Goal: Check status: Check status

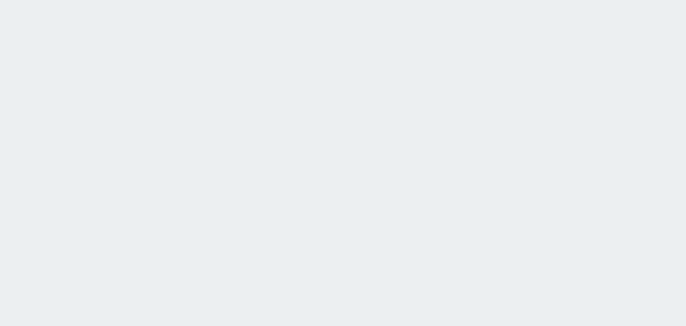
click at [598, 0] on html at bounding box center [343, 0] width 686 height 0
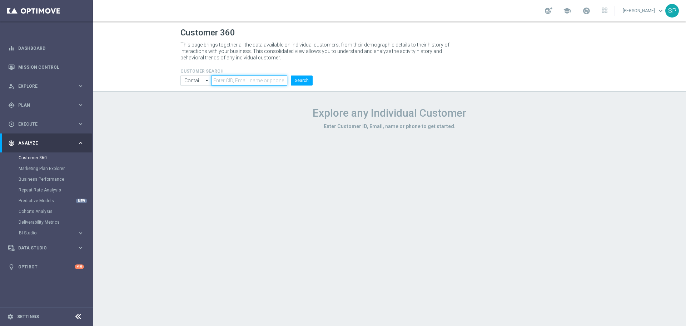
click at [241, 79] on input "text" at bounding box center [249, 80] width 76 height 10
paste input "1074227"
type input "1074227"
click at [291, 75] on button "Search" at bounding box center [302, 80] width 22 height 10
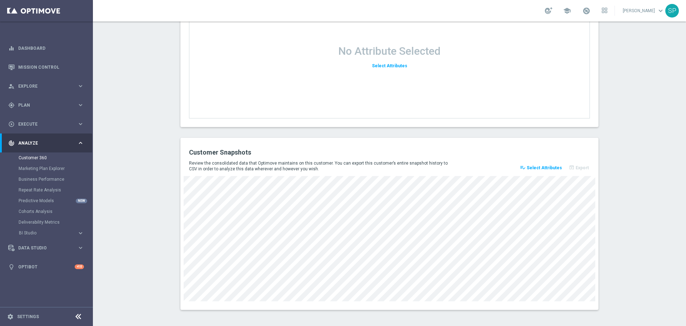
scroll to position [917, 0]
